Goal: Task Accomplishment & Management: Complete application form

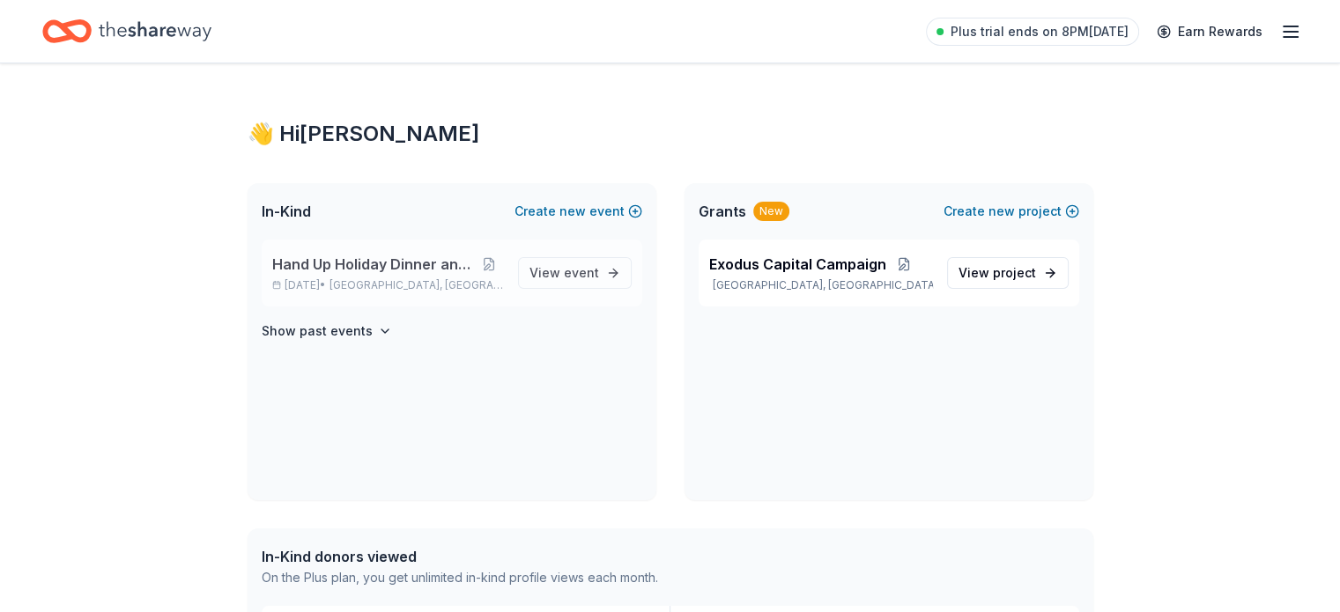
click at [373, 269] on span "Hand Up Holiday Dinner and Auction" at bounding box center [374, 264] width 204 height 21
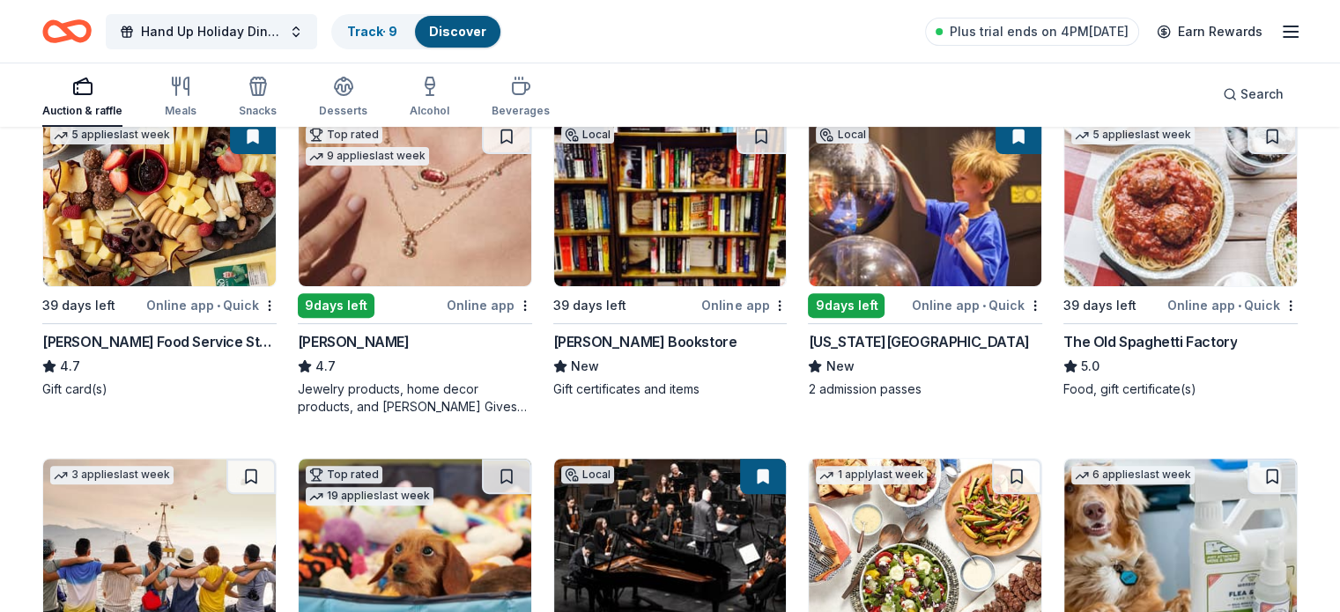
scroll to position [544, 0]
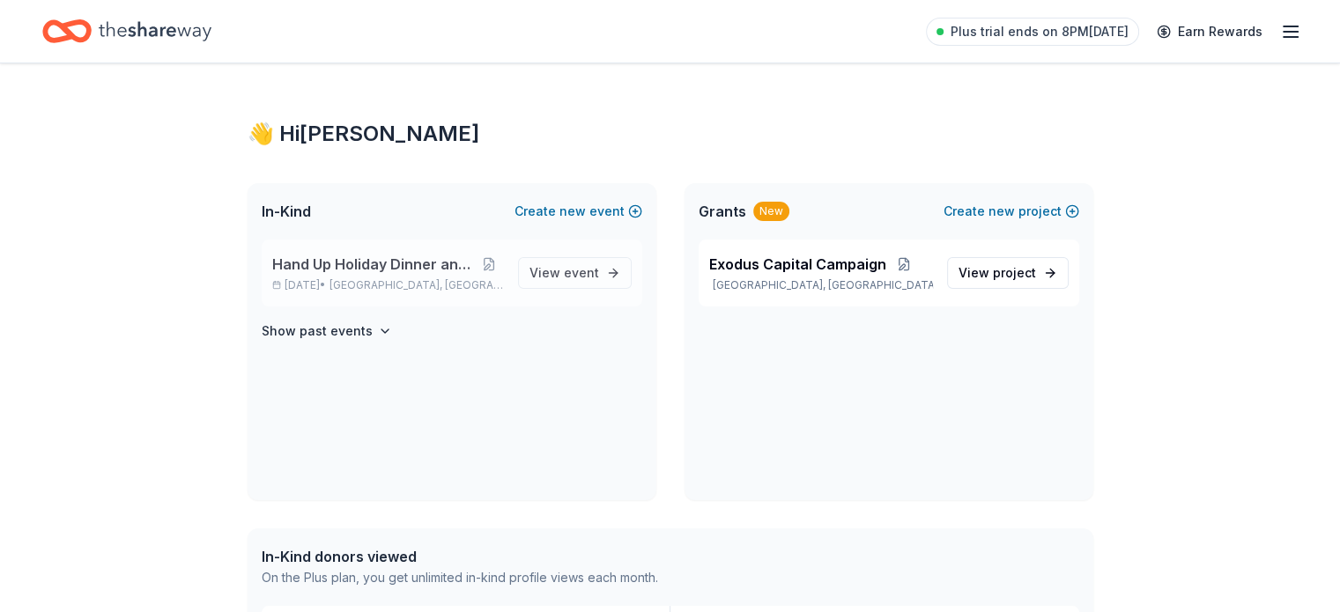
click at [379, 263] on span "Hand Up Holiday Dinner and Auction" at bounding box center [374, 264] width 204 height 21
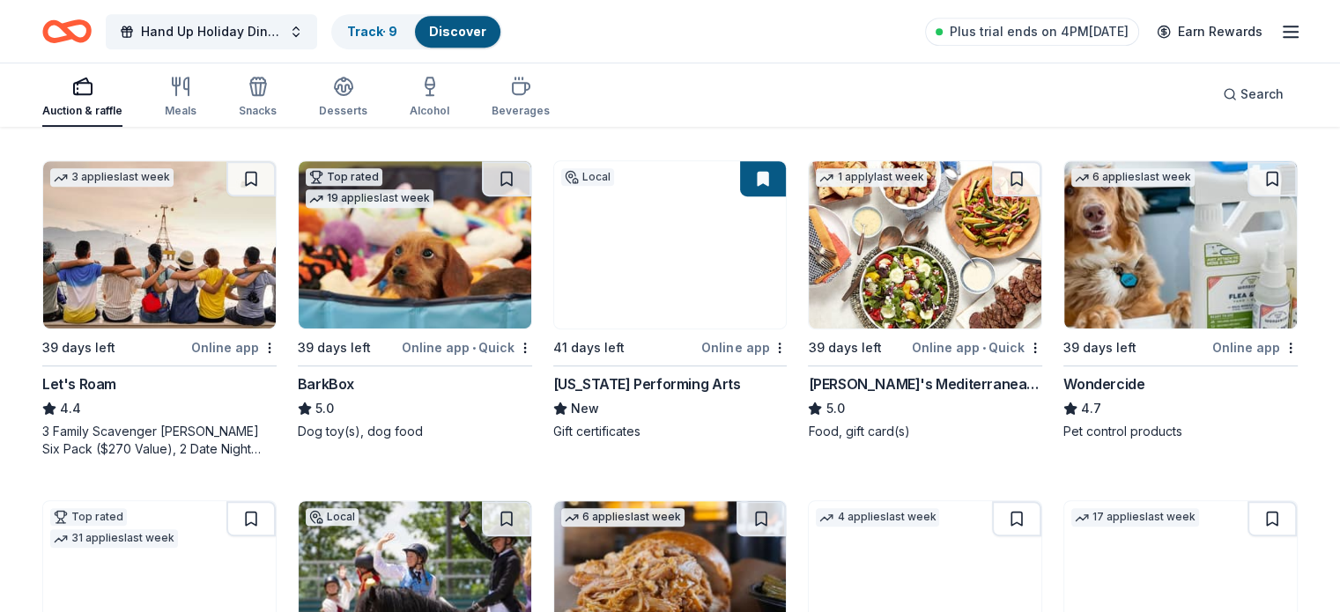
scroll to position [850, 0]
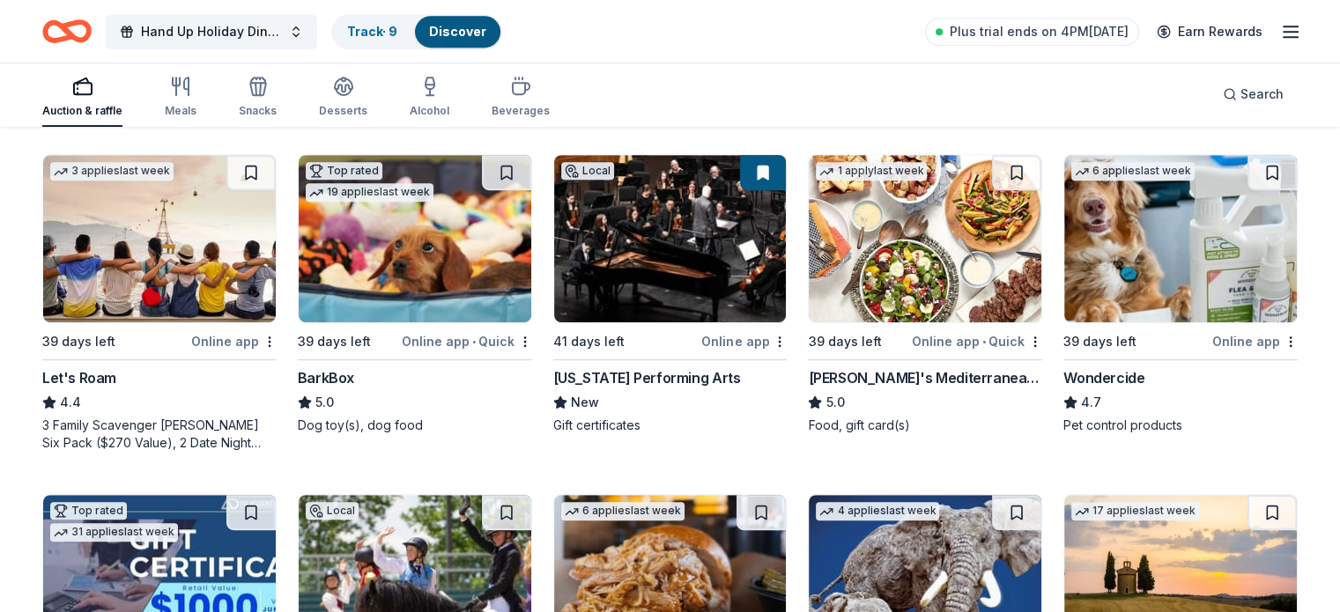
click at [413, 246] on img at bounding box center [415, 238] width 233 height 167
click at [889, 219] on img at bounding box center [925, 238] width 233 height 167
click at [1127, 266] on img at bounding box center [1180, 238] width 233 height 167
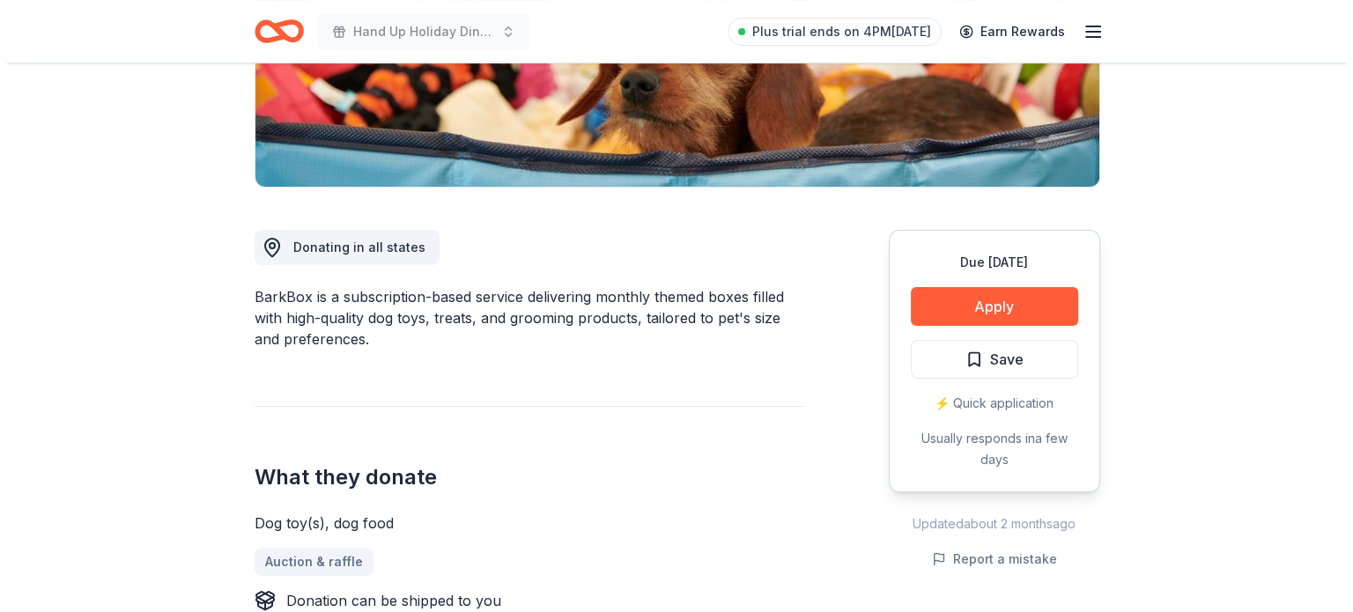
scroll to position [363, 0]
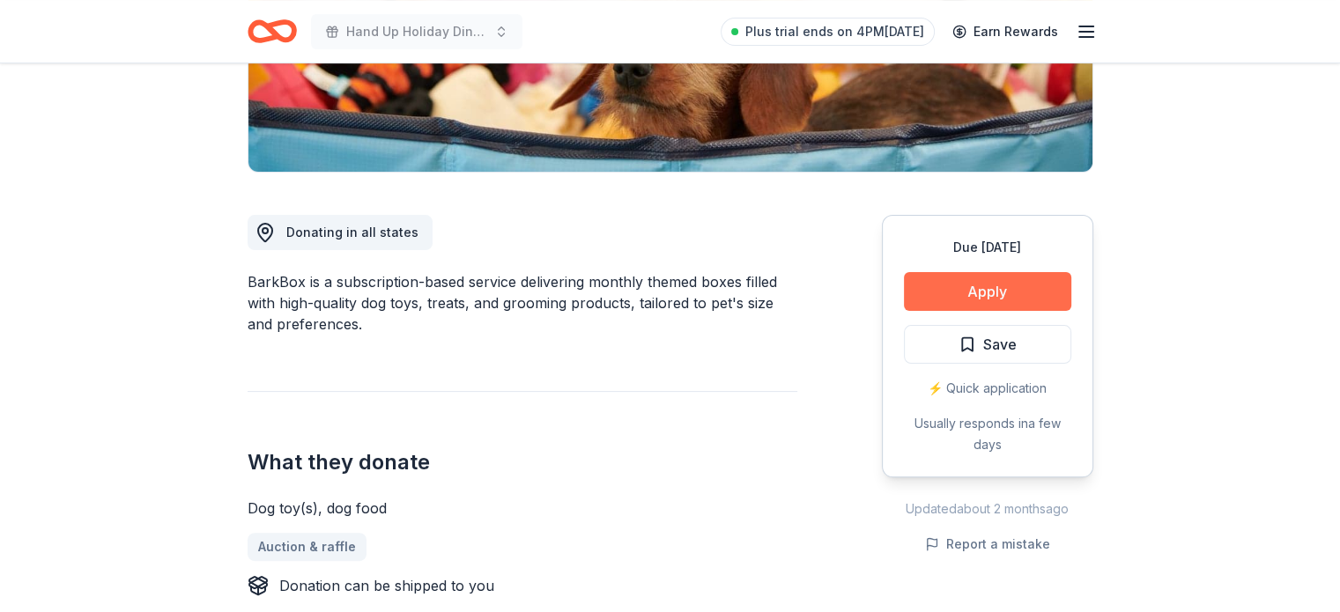
click at [1012, 286] on button "Apply" at bounding box center [987, 291] width 167 height 39
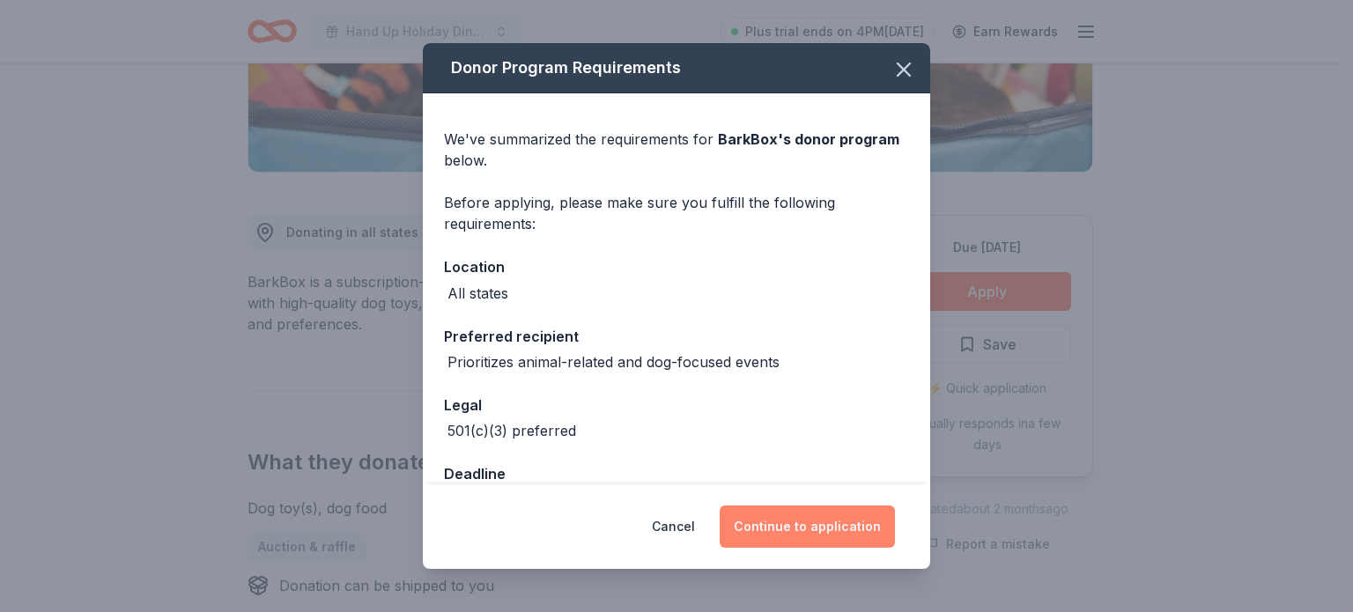
click at [805, 523] on button "Continue to application" at bounding box center [807, 527] width 175 height 42
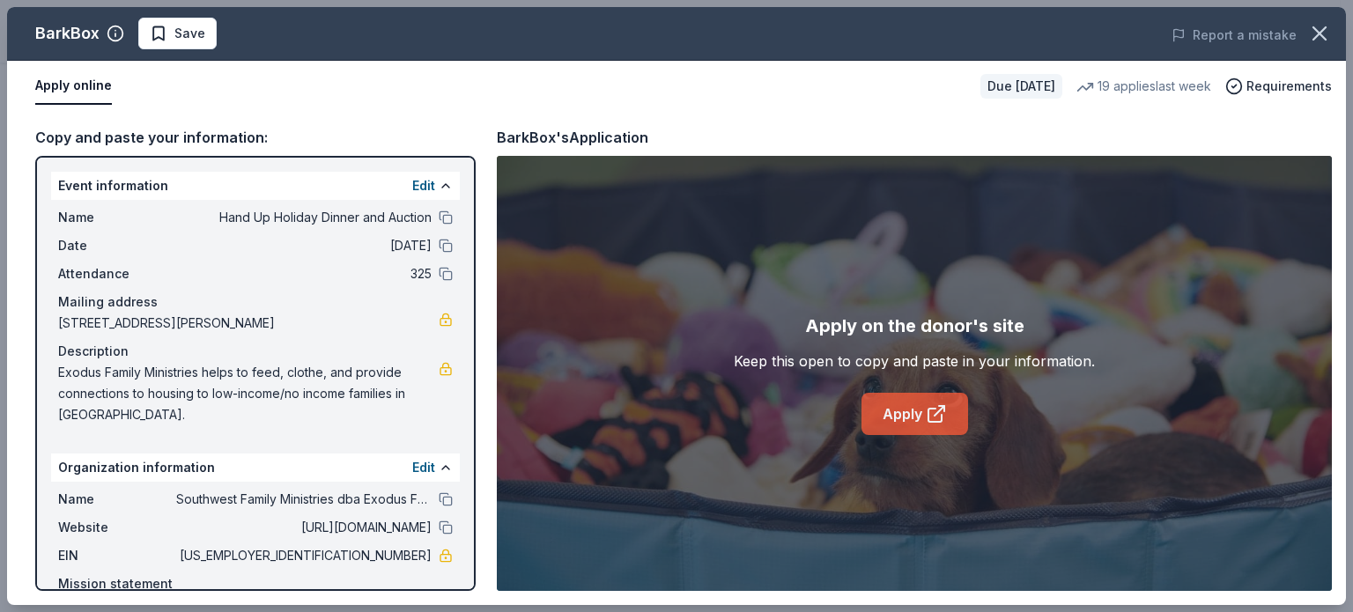
click at [916, 408] on link "Apply" at bounding box center [915, 414] width 107 height 42
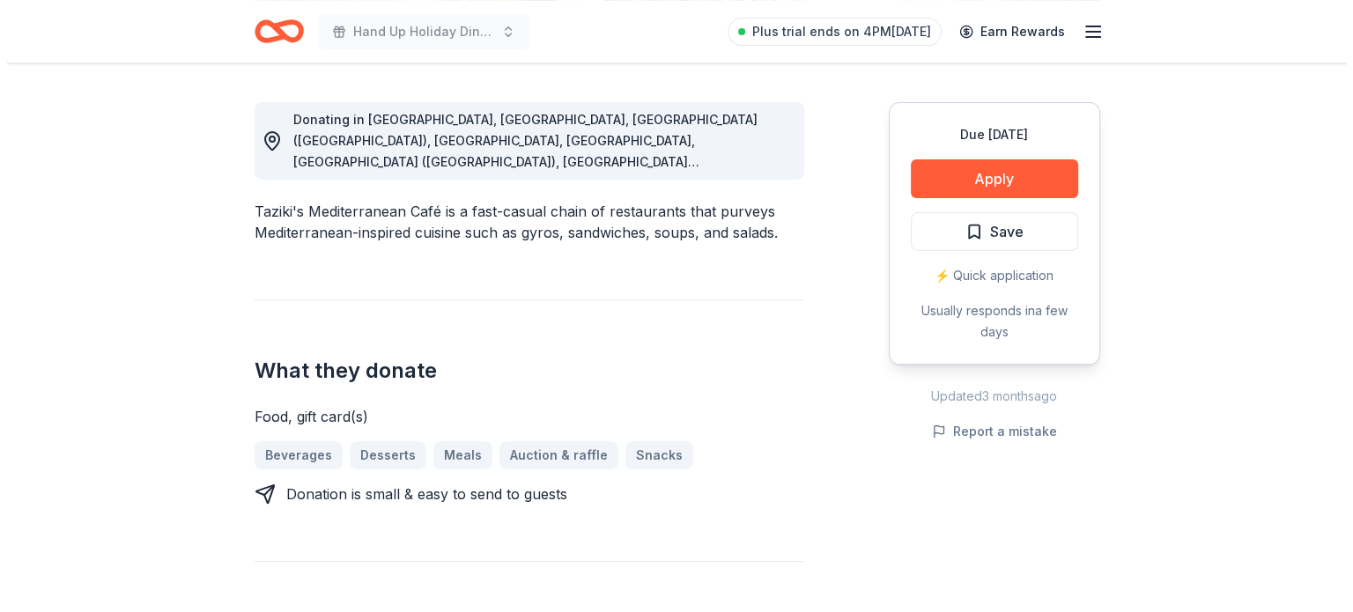
scroll to position [479, 0]
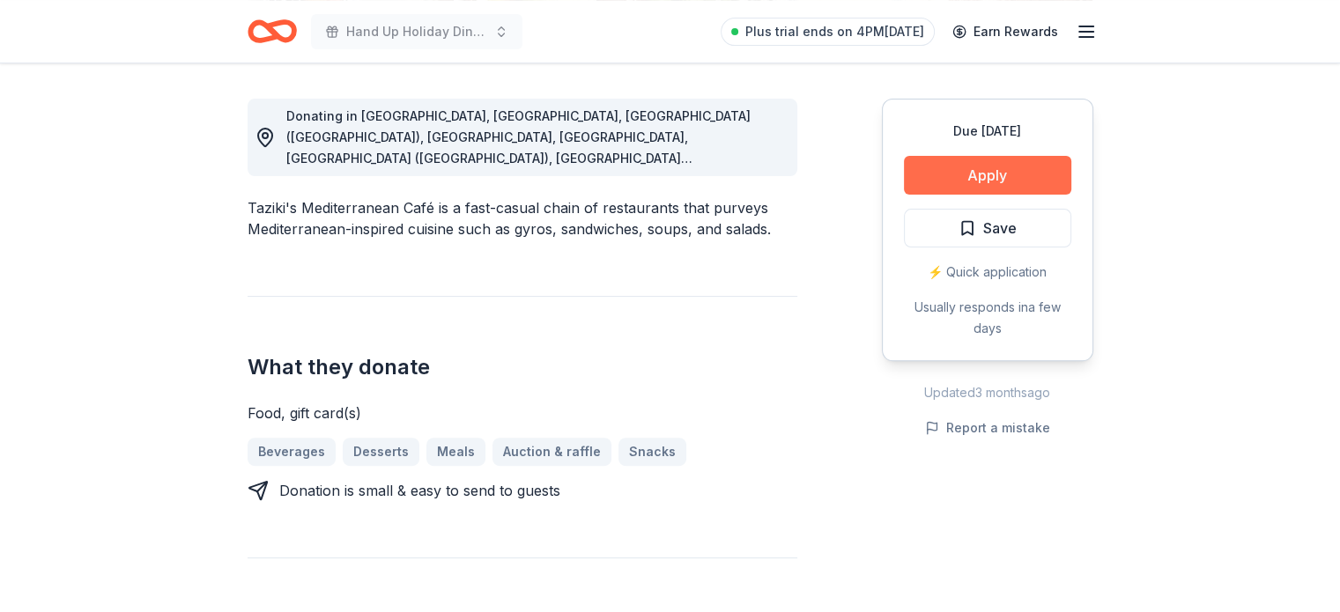
click at [1001, 179] on button "Apply" at bounding box center [987, 175] width 167 height 39
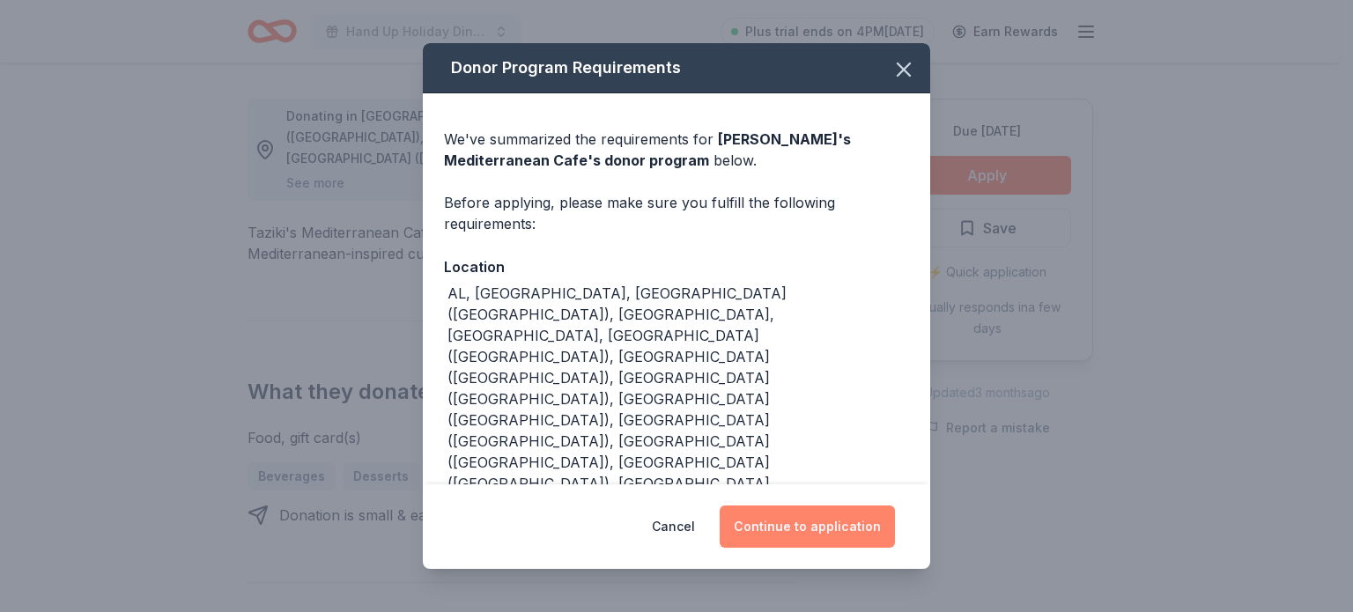
click at [786, 528] on button "Continue to application" at bounding box center [807, 527] width 175 height 42
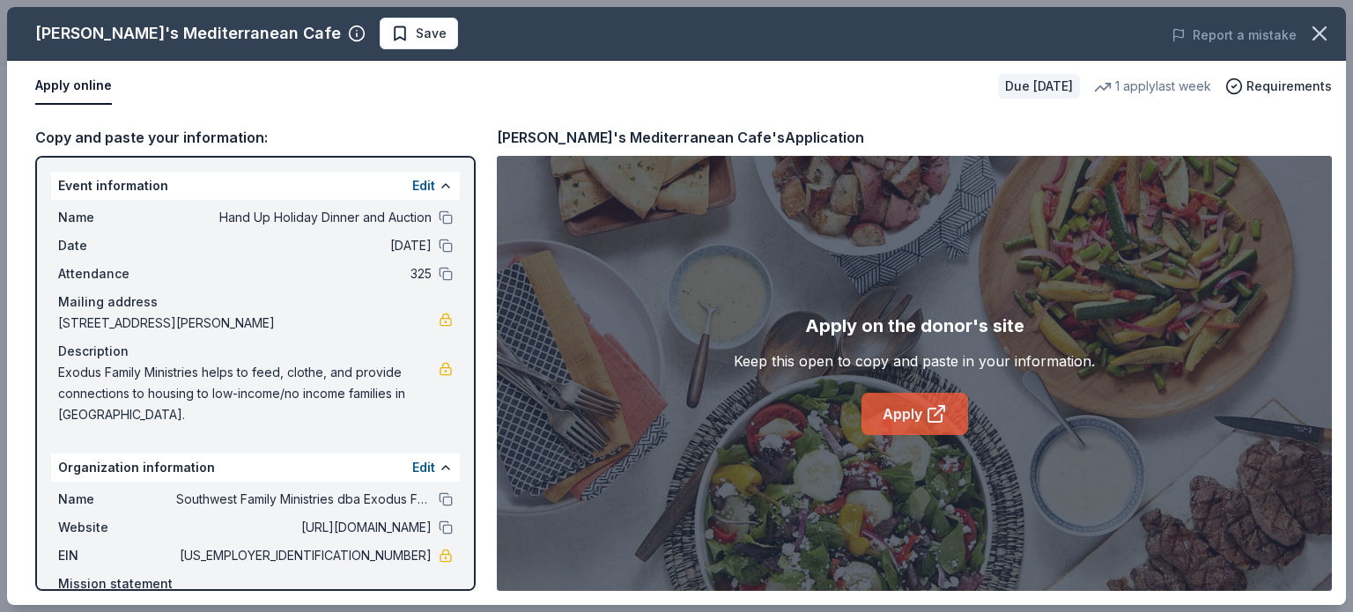
click at [895, 415] on link "Apply" at bounding box center [915, 414] width 107 height 42
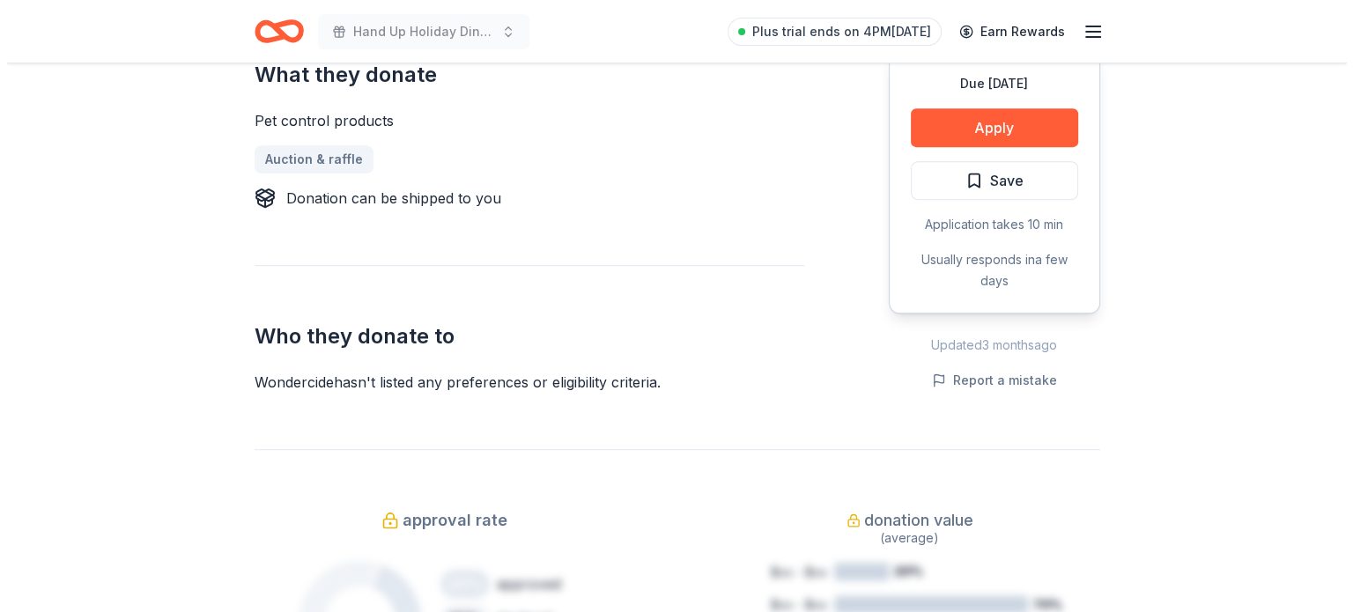
scroll to position [737, 0]
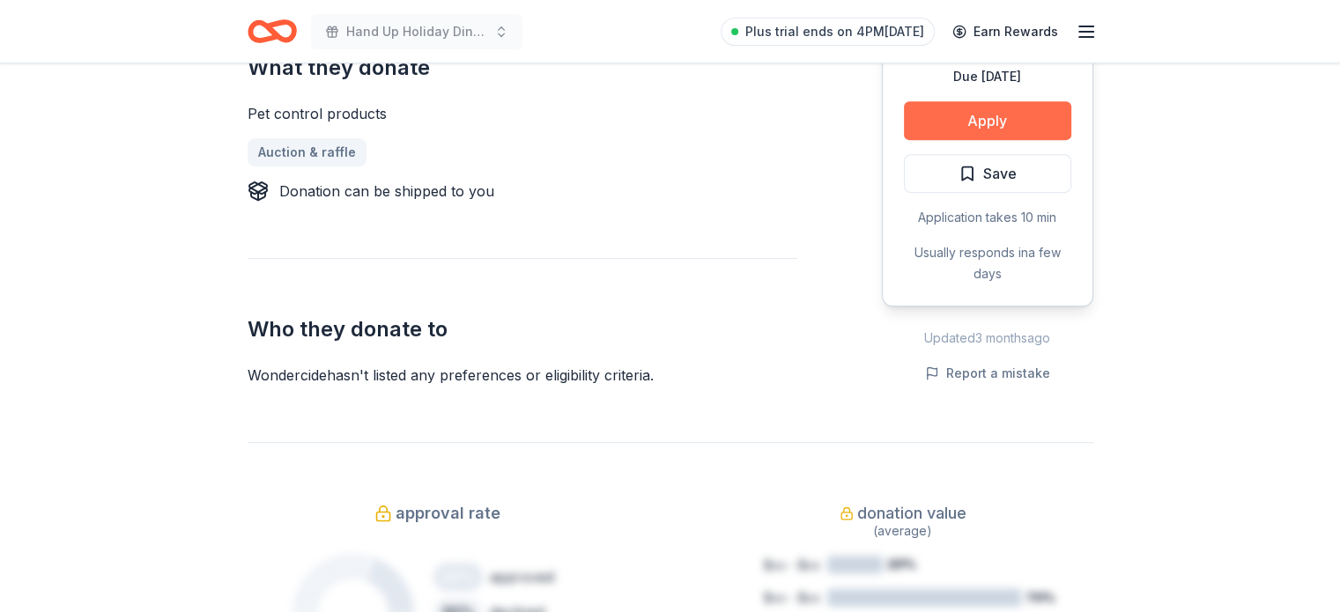
click at [1036, 110] on button "Apply" at bounding box center [987, 120] width 167 height 39
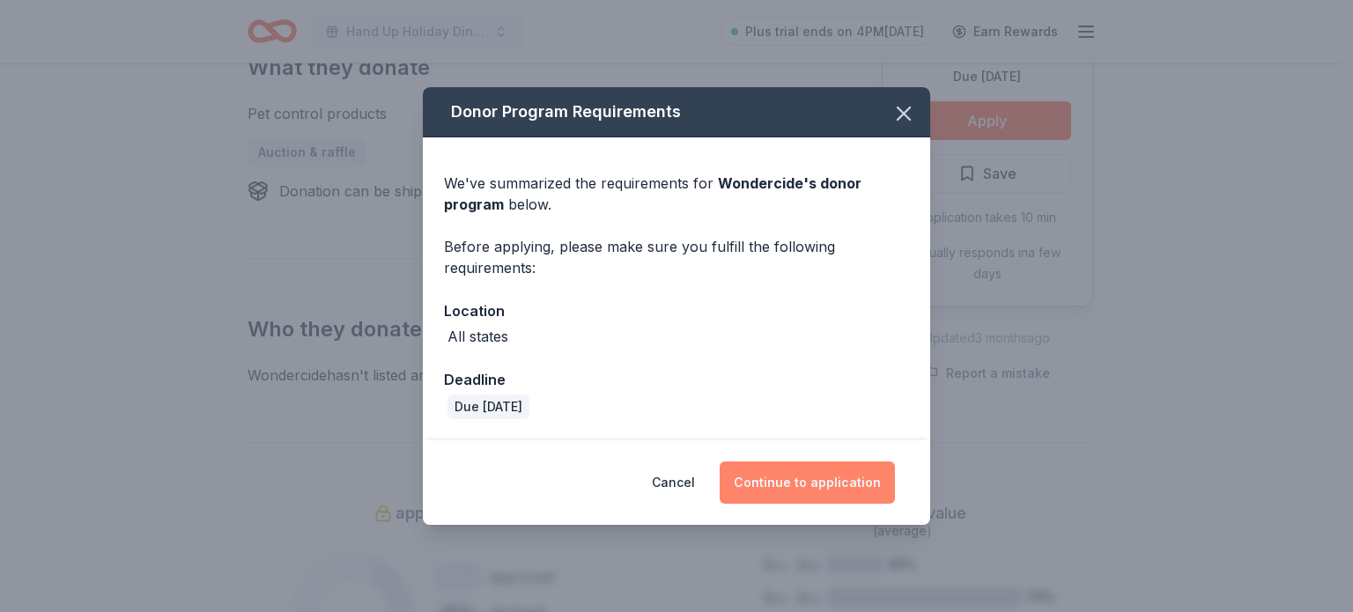
click at [812, 486] on button "Continue to application" at bounding box center [807, 483] width 175 height 42
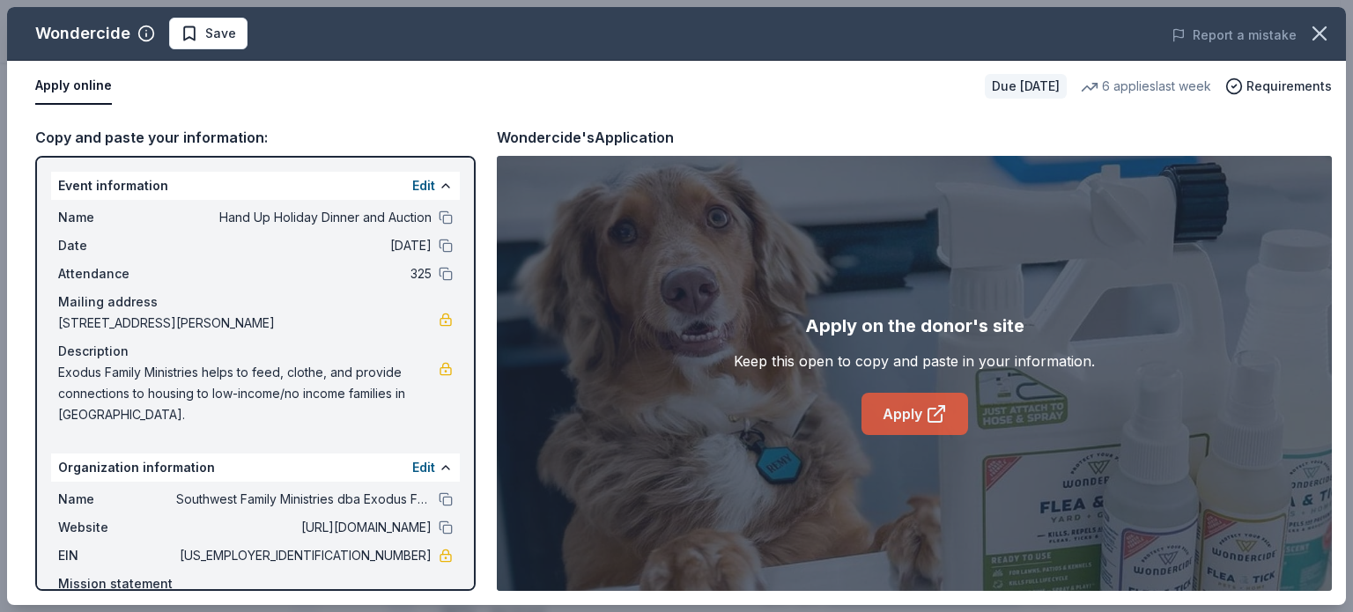
click at [921, 414] on link "Apply" at bounding box center [915, 414] width 107 height 42
